Goal: Transaction & Acquisition: Book appointment/travel/reservation

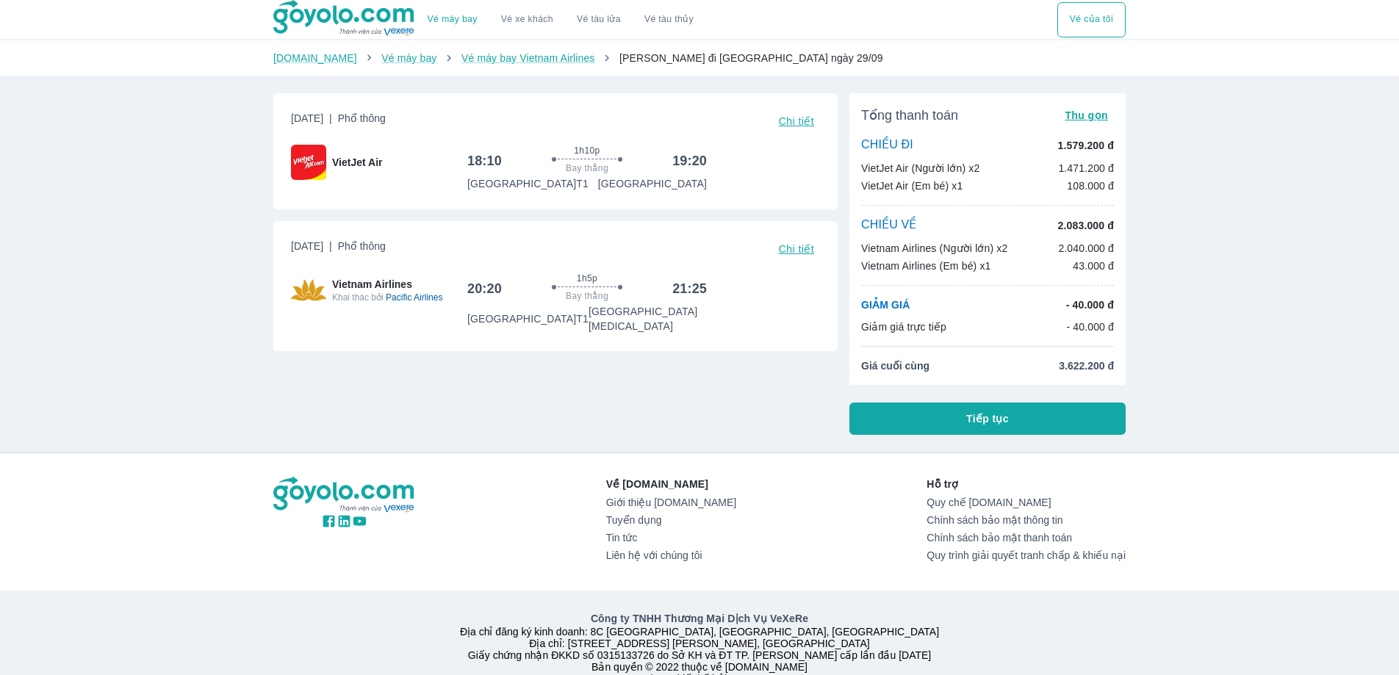
click at [1294, 218] on div "Vé máy bay Vé xe khách Vé tàu lửa Vé tàu thủy Vé của tôi [DOMAIN_NAME] Vé máy b…" at bounding box center [699, 352] width 1399 height 705
